Goal: Navigation & Orientation: Go to known website

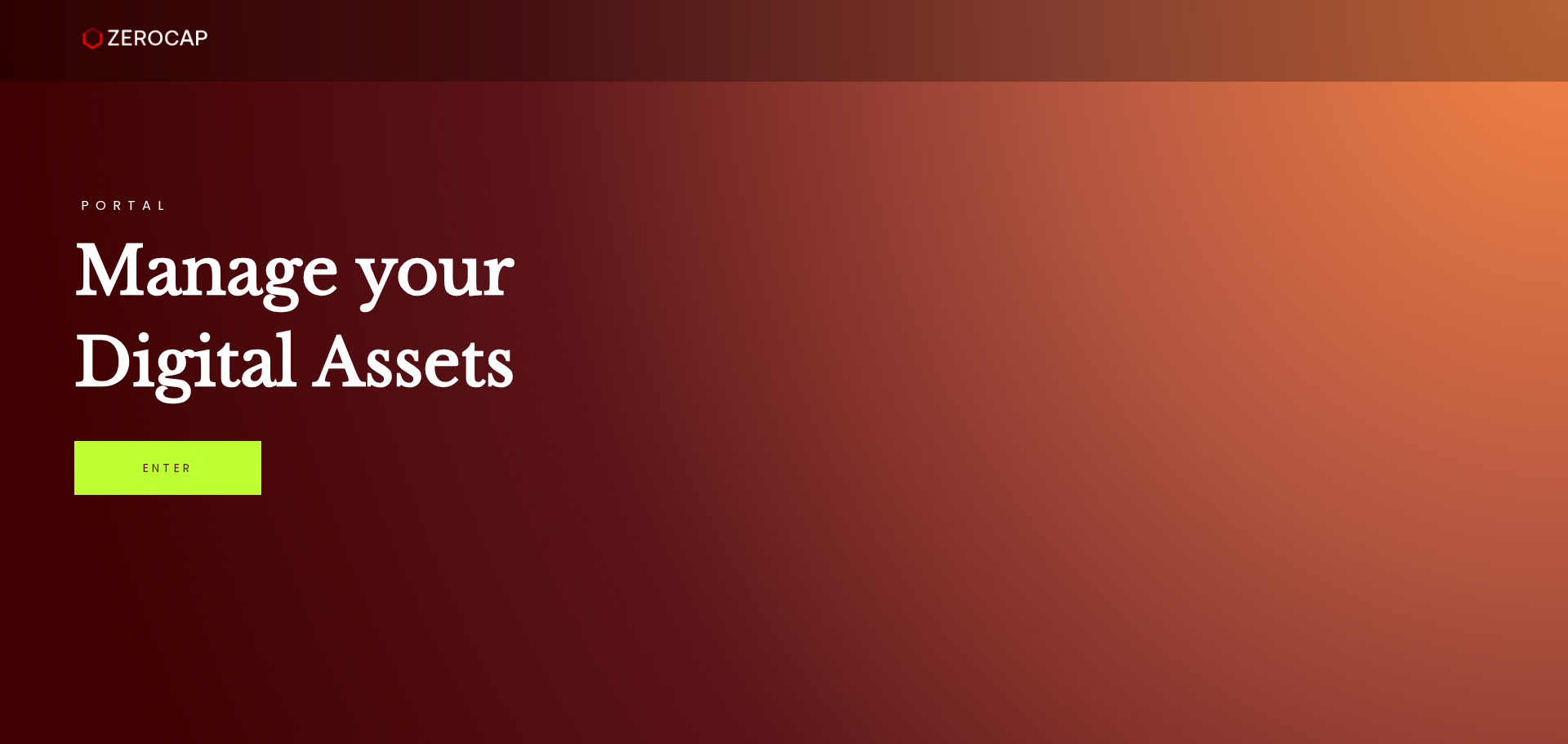
click at [195, 475] on link "Enter" at bounding box center [168, 467] width 187 height 54
click at [174, 479] on link "Enter" at bounding box center [168, 467] width 187 height 54
click at [204, 474] on link "Enter" at bounding box center [168, 467] width 187 height 54
click at [222, 482] on link "Enter" at bounding box center [168, 467] width 187 height 54
